Goal: Task Accomplishment & Management: Complete application form

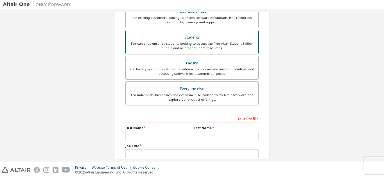
click at [207, 42] on div "For currently enrolled students looking to access the free Altair Student Editi…" at bounding box center [192, 45] width 126 height 9
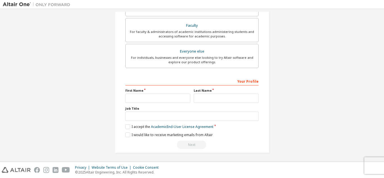
scroll to position [165, 0]
click at [172, 90] on label "First Name" at bounding box center [157, 89] width 65 height 4
click at [173, 101] on input "text" at bounding box center [157, 97] width 65 height 9
type input "*****"
click at [220, 94] on input "text" at bounding box center [225, 97] width 65 height 9
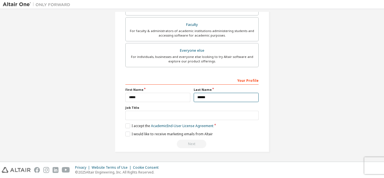
type input "******"
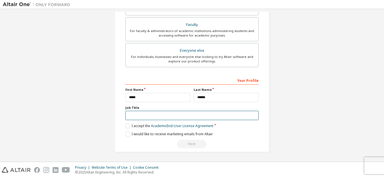
click at [231, 118] on input "text" at bounding box center [191, 115] width 133 height 9
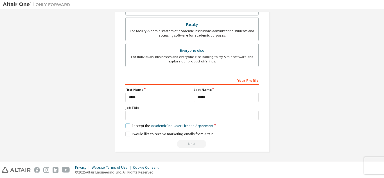
click at [143, 126] on label "I accept the Academic End-User License Agreement" at bounding box center [169, 125] width 88 height 5
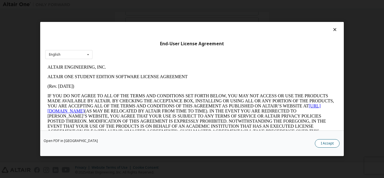
scroll to position [0, 0]
click at [328, 141] on button "I Accept" at bounding box center [326, 143] width 25 height 8
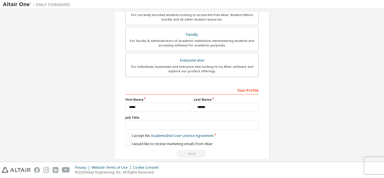
scroll to position [165, 0]
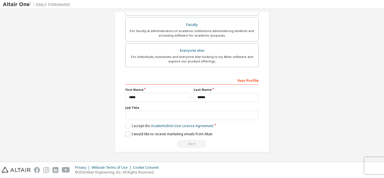
click at [125, 133] on label "I would like to receive marketing emails from Altair" at bounding box center [168, 133] width 87 height 5
click at [184, 150] on div "Create an Altair One Account For Free Trials, Licenses, Downloads, Learning & D…" at bounding box center [192, 2] width 154 height 298
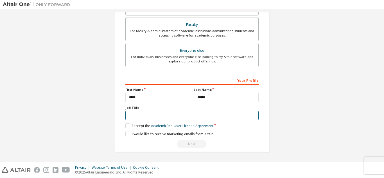
click at [157, 115] on input "text" at bounding box center [191, 115] width 133 height 9
type input "*"
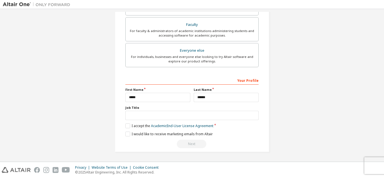
click at [190, 146] on div "Next" at bounding box center [191, 144] width 133 height 8
click at [190, 147] on div "Next" at bounding box center [191, 144] width 133 height 8
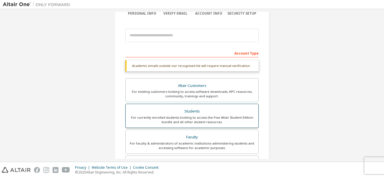
click at [215, 118] on div "For currently enrolled students looking to access the free Altair Student Editi…" at bounding box center [192, 119] width 126 height 9
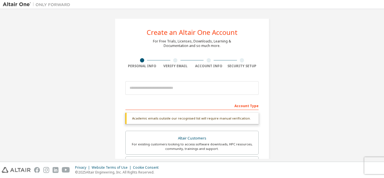
scroll to position [0, 0]
click at [216, 96] on div at bounding box center [191, 88] width 133 height 19
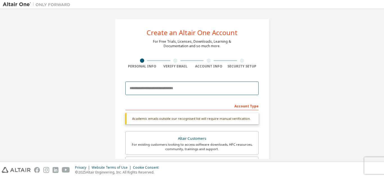
click at [217, 83] on input "email" at bounding box center [191, 87] width 133 height 13
type input "**********"
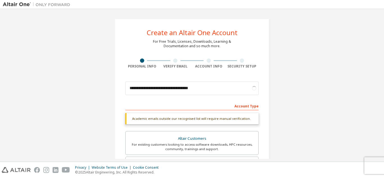
click at [169, 60] on div at bounding box center [175, 60] width 33 height 4
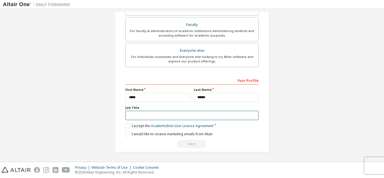
click at [231, 114] on input "text" at bounding box center [191, 115] width 133 height 9
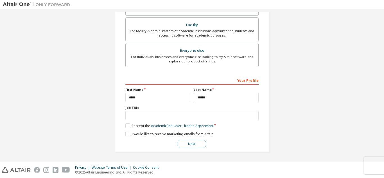
click at [204, 146] on button "Next" at bounding box center [191, 144] width 29 height 8
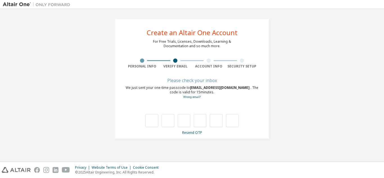
scroll to position [0, 0]
type input "*"
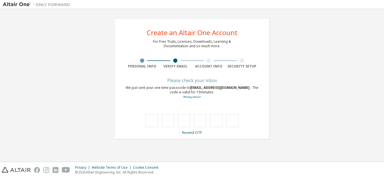
type input "*"
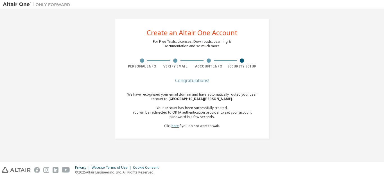
click at [178, 126] on link "here" at bounding box center [174, 125] width 7 height 5
